Goal: Information Seeking & Learning: Learn about a topic

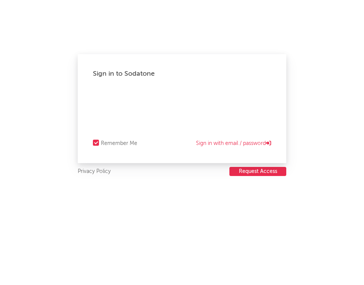
select select "recorded_music"
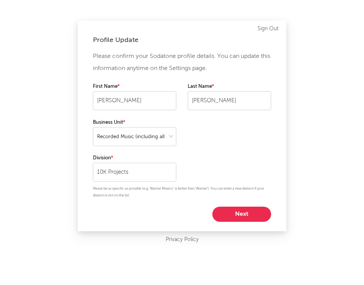
click at [224, 215] on button "Next" at bounding box center [241, 214] width 59 height 15
select select "manager"
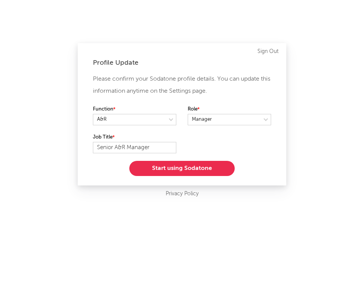
click at [164, 164] on button "Start using Sodatone" at bounding box center [181, 168] width 105 height 15
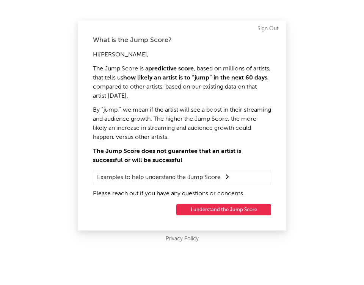
click at [208, 213] on button "I understand the Jump Score" at bounding box center [223, 209] width 95 height 11
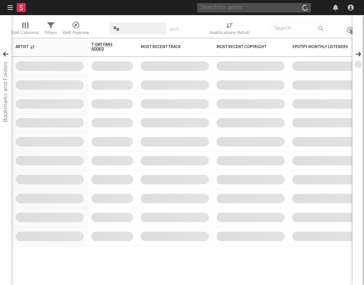
click at [230, 11] on input "text" at bounding box center [254, 7] width 114 height 9
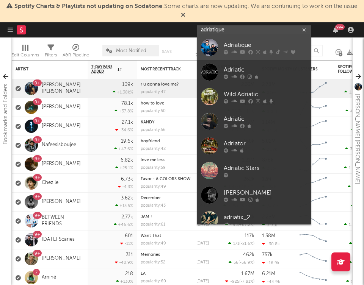
type input "adriatique"
click at [257, 46] on div "Adriatique" at bounding box center [265, 45] width 83 height 9
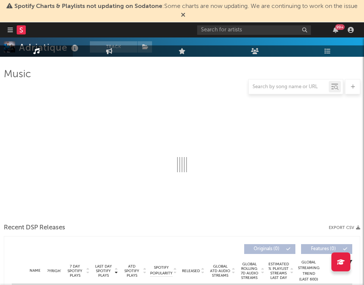
select select "6m"
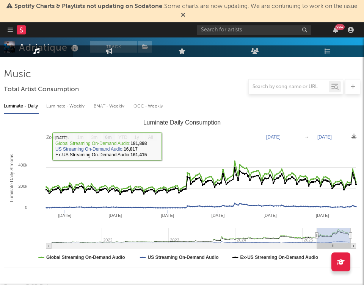
scroll to position [109, 0]
